Goal: Obtain resource: Obtain resource

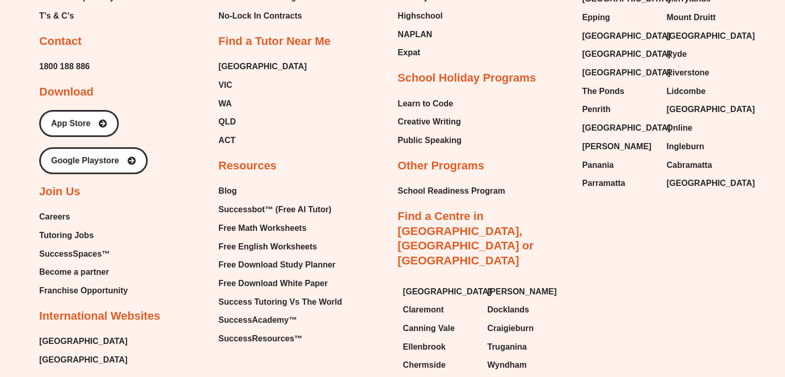
scroll to position [4406, 0]
click at [285, 239] on span "Free English Worksheets" at bounding box center [267, 246] width 99 height 15
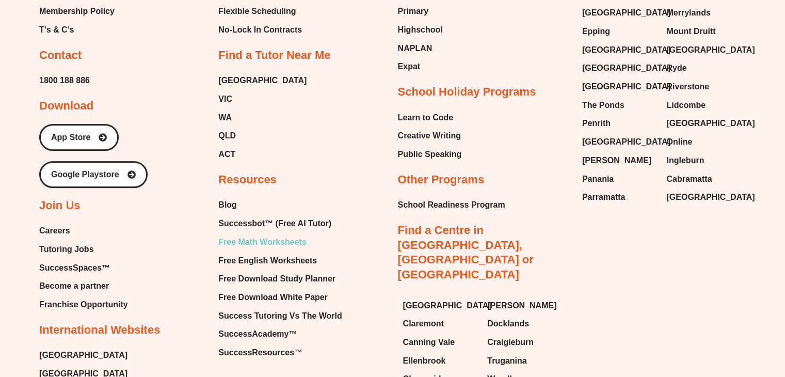
click at [276, 234] on span "Free Math Worksheets" at bounding box center [262, 241] width 88 height 15
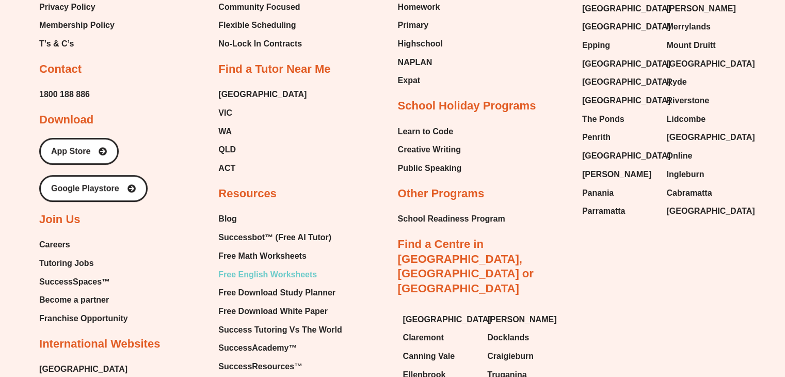
click at [294, 267] on span "Free English Worksheets" at bounding box center [267, 274] width 99 height 15
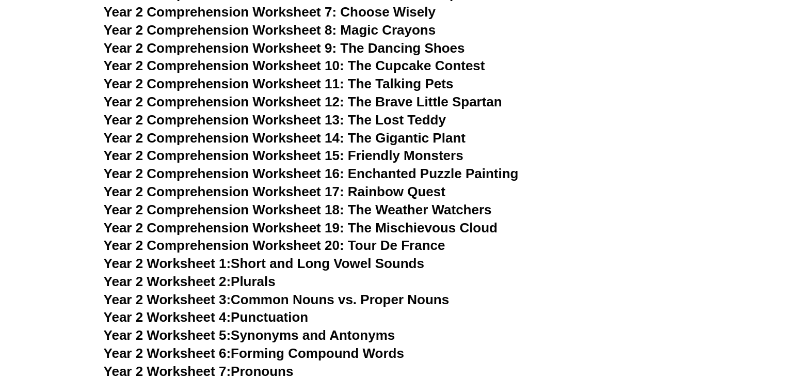
scroll to position [2291, 0]
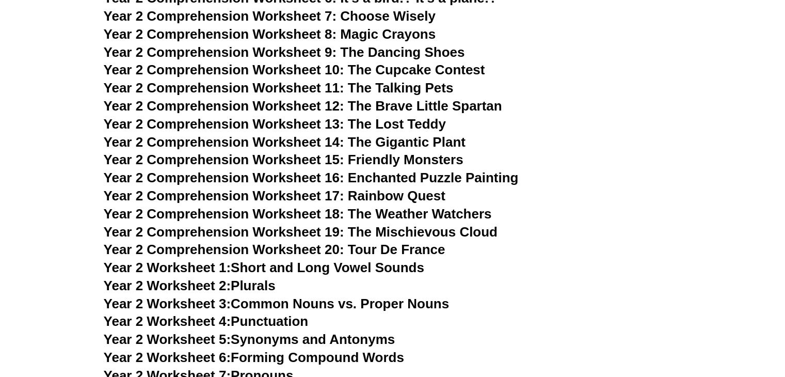
click at [291, 268] on link "Year 2 Worksheet 1: Short and Long Vowel Sounds" at bounding box center [264, 266] width 320 height 15
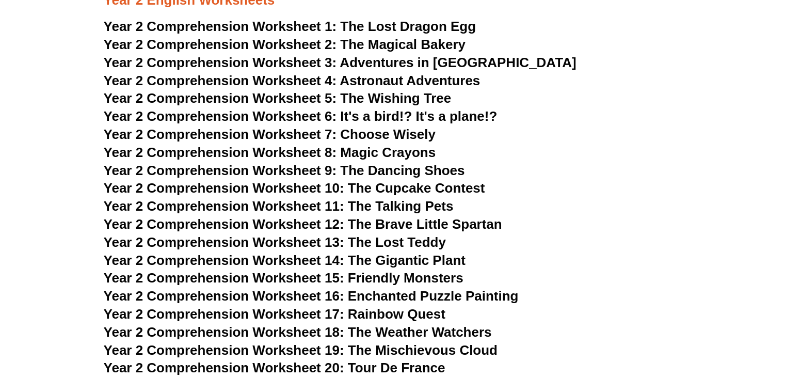
scroll to position [2172, 0]
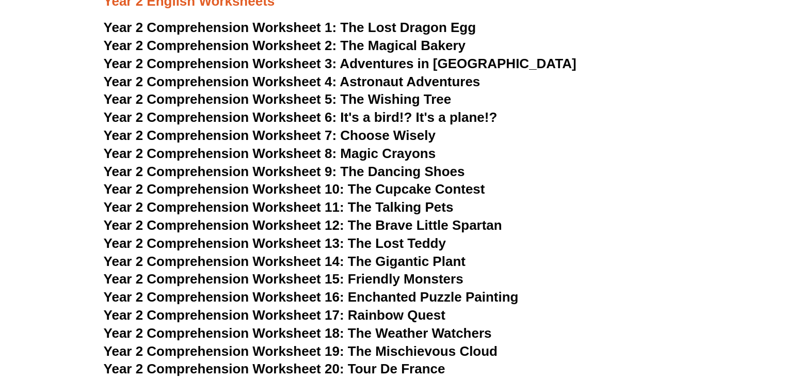
click at [388, 31] on span "The Lost Dragon Egg" at bounding box center [408, 27] width 136 height 15
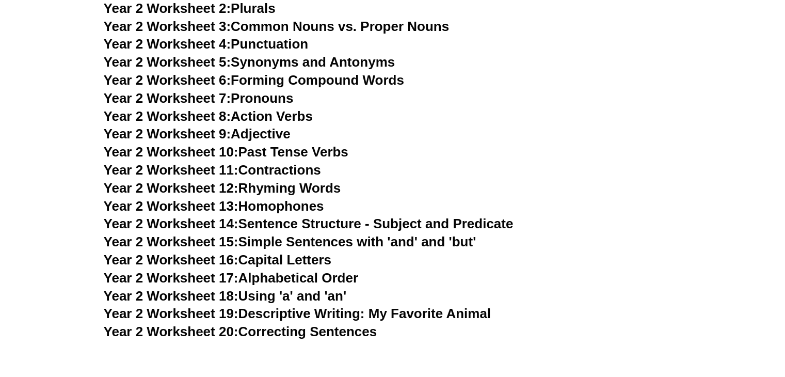
scroll to position [2571, 0]
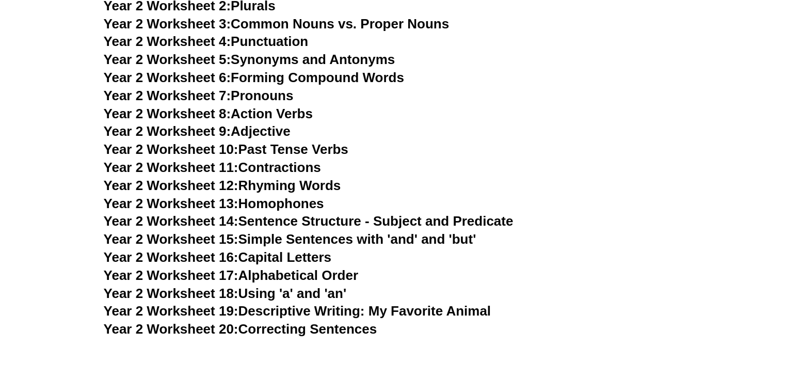
click at [317, 313] on link "Year 2 Worksheet 19: Descriptive Writing: My Favorite Animal" at bounding box center [297, 310] width 387 height 15
click at [273, 131] on link "Year 2 Worksheet 9: Adjective" at bounding box center [197, 130] width 187 height 15
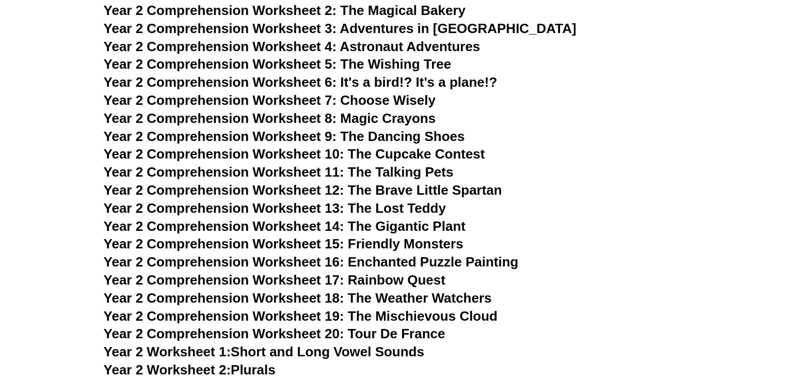
scroll to position [2206, 0]
click at [287, 26] on span "Year 2 Comprehension Worksheet 3:" at bounding box center [220, 28] width 233 height 15
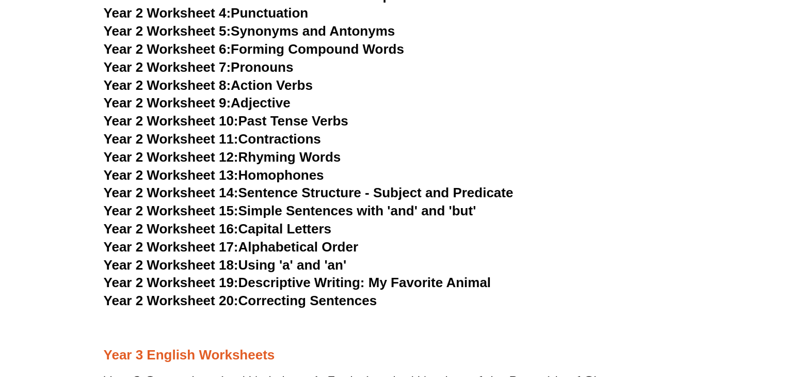
scroll to position [2618, 0]
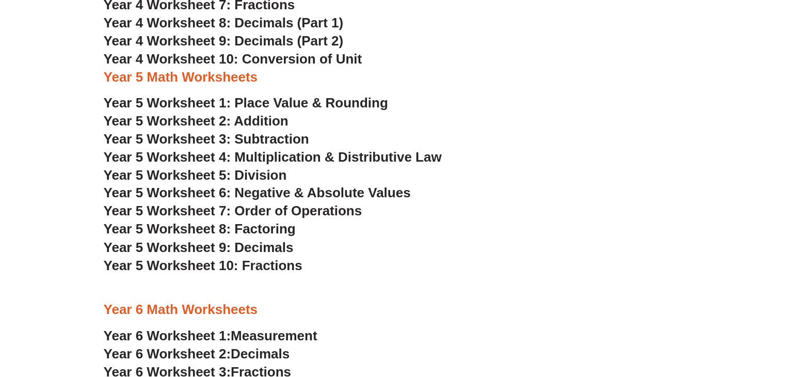
scroll to position [1720, 0]
click at [270, 214] on span "Year 5 Worksheet 7: Order of Operations" at bounding box center [233, 209] width 258 height 15
click at [288, 153] on span "Year 5 Worksheet 4: Multiplication & Distributive Law" at bounding box center [273, 156] width 338 height 15
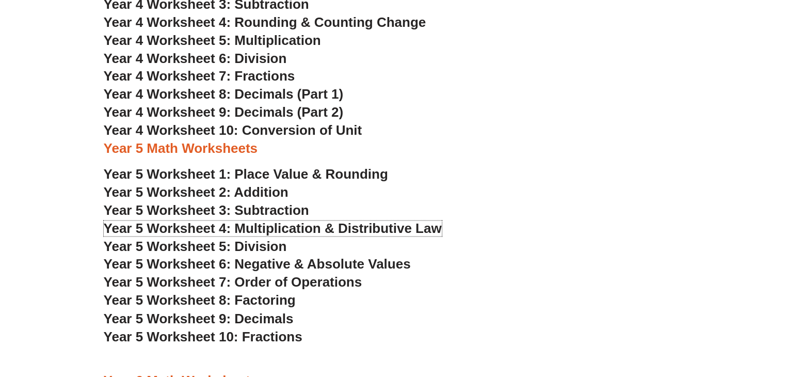
scroll to position [1645, 0]
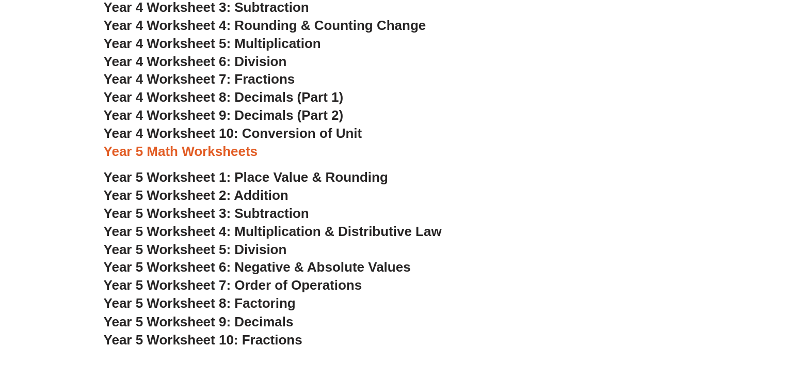
click at [555, 158] on h3 "Year 5 Math Worksheets" at bounding box center [393, 152] width 578 height 18
click at [274, 284] on span "Year 5 Worksheet 7: Order of Operations" at bounding box center [233, 284] width 258 height 15
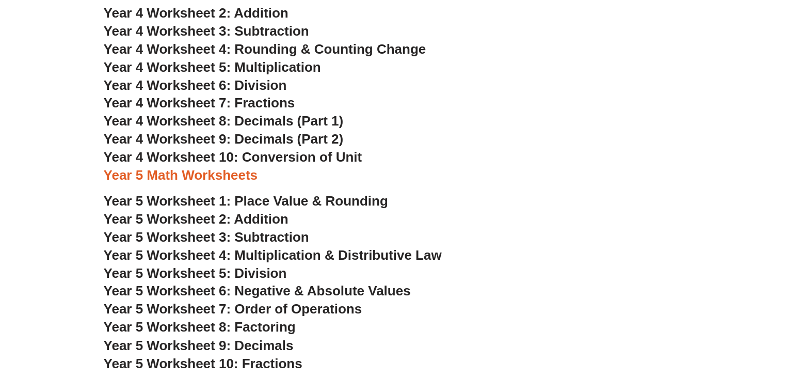
click at [252, 56] on span "Year 4 Worksheet 4: Rounding & Counting Change" at bounding box center [265, 48] width 322 height 15
click at [295, 71] on span "Year 4 Worksheet 5: Multiplication" at bounding box center [212, 66] width 217 height 15
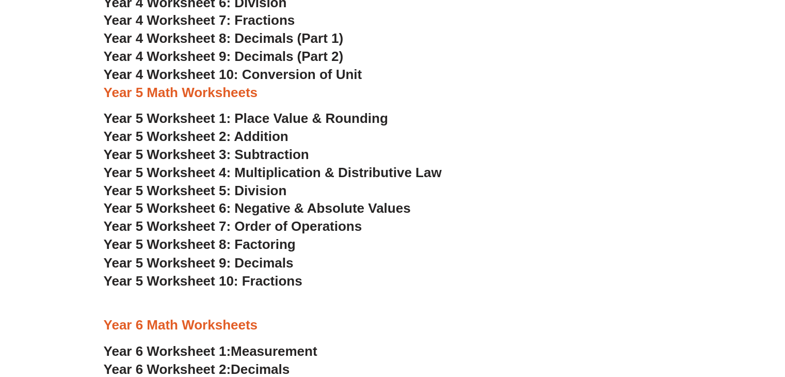
click at [270, 194] on span "Year 5 Worksheet 5: Division" at bounding box center [195, 190] width 183 height 15
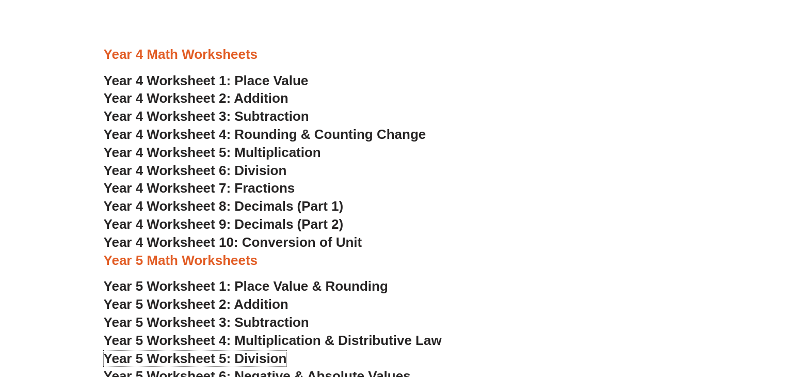
scroll to position [1534, 0]
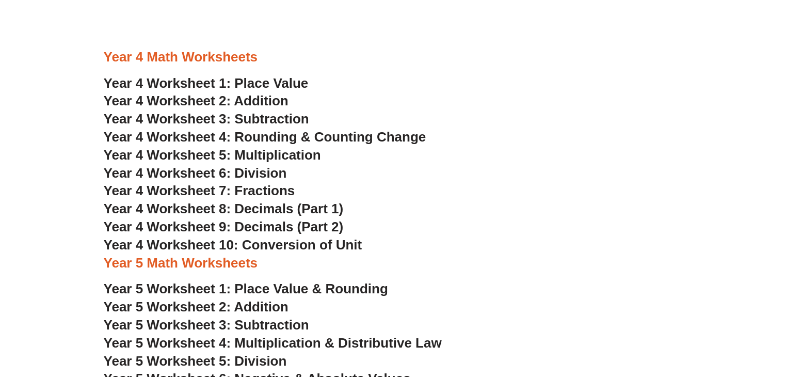
click at [294, 139] on span "Year 4 Worksheet 4: Rounding & Counting Change" at bounding box center [265, 136] width 322 height 15
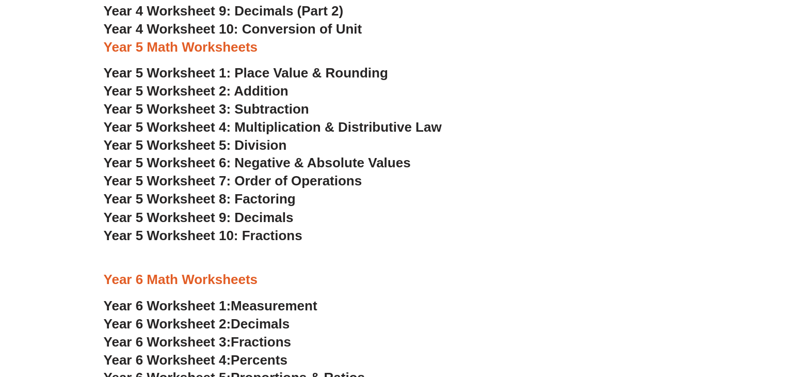
scroll to position [1750, 0]
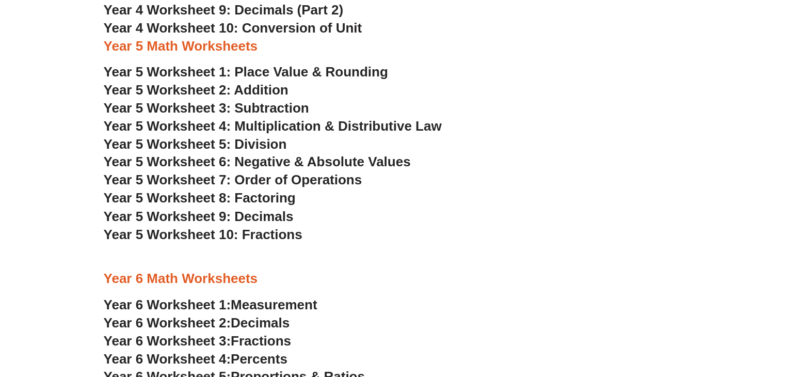
click at [254, 195] on span "Year 5 Worksheet 8: Factoring" at bounding box center [200, 197] width 192 height 15
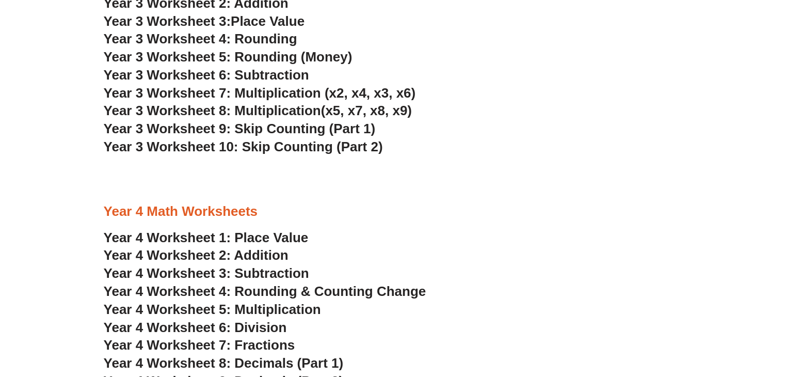
scroll to position [1380, 0]
click at [268, 112] on span "Year 3 Worksheet 8: Multiplication" at bounding box center [212, 109] width 217 height 15
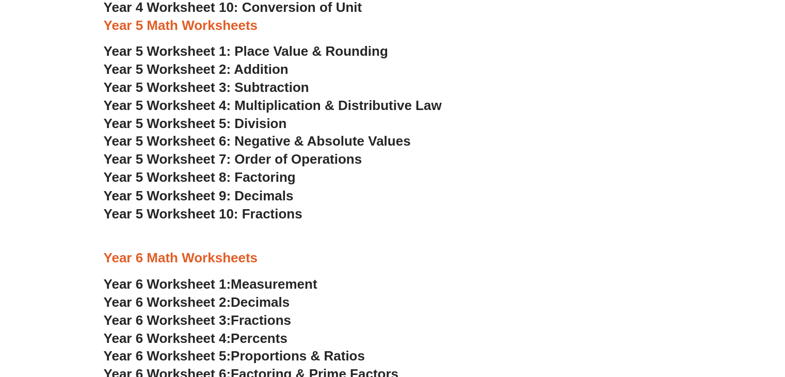
scroll to position [1770, 0]
click at [268, 93] on span "Year 5 Worksheet 3: Subtraction" at bounding box center [206, 87] width 205 height 15
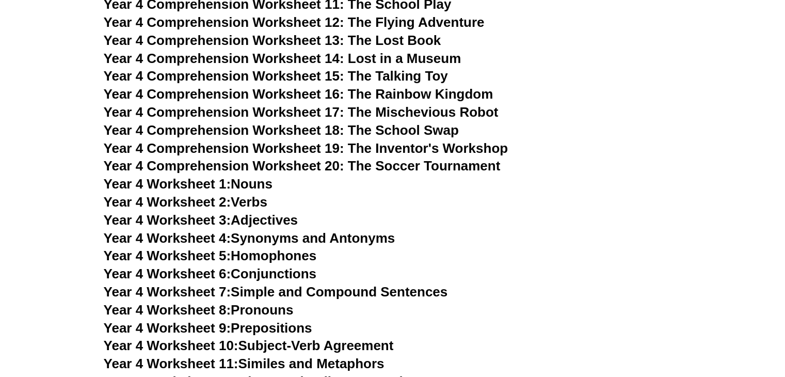
scroll to position [3909, 0]
click at [294, 239] on link "Year 4 Worksheet 4: Synonyms and Antonyms" at bounding box center [249, 237] width 291 height 15
